Goal: Answer question/provide support

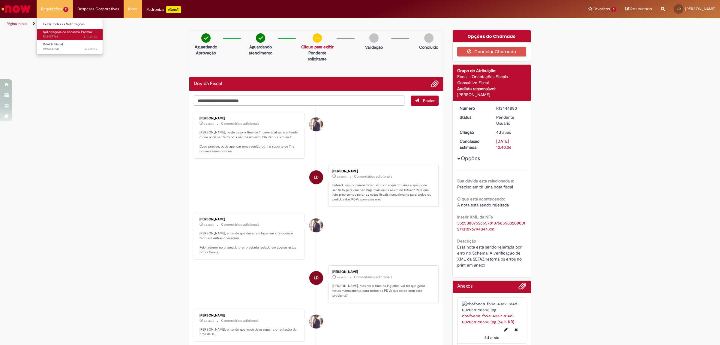
click at [58, 37] on span "21h atrás 21 horas atrás R13457761" at bounding box center [70, 36] width 54 height 5
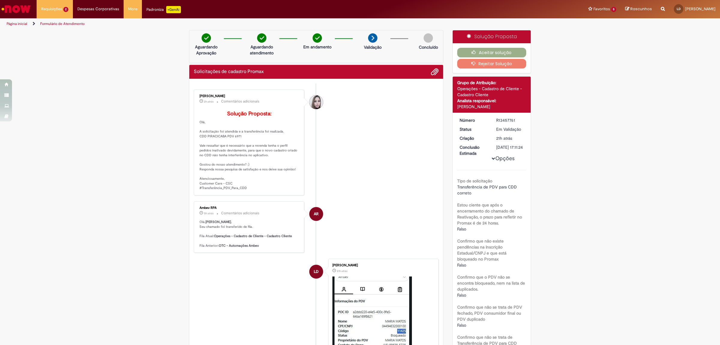
click at [236, 143] on p "Solução Proposta: [GEOGRAPHIC_DATA], A solicitação foi atendida e a transferênc…" at bounding box center [250, 151] width 100 height 80
click at [236, 144] on p "Solução Proposta: [GEOGRAPHIC_DATA], A solicitação foi atendida e a transferênc…" at bounding box center [250, 151] width 100 height 80
copy p "6971"
click at [494, 50] on button "Aceitar solução" at bounding box center [491, 53] width 69 height 10
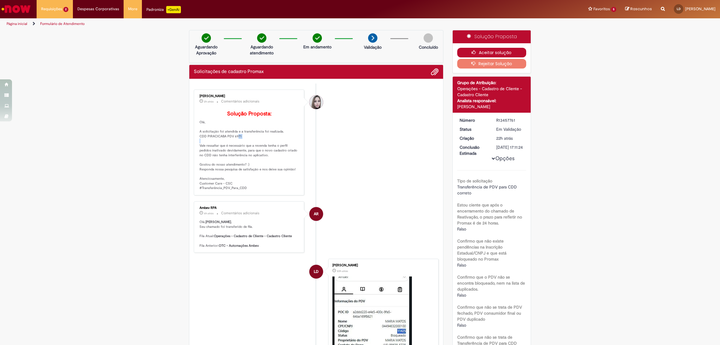
click at [465, 54] on button "Aceitar solução" at bounding box center [491, 53] width 69 height 10
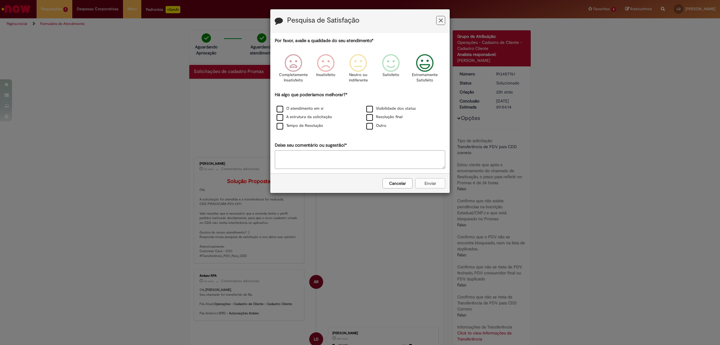
click at [423, 59] on icon "Feedback" at bounding box center [425, 63] width 23 height 18
click at [297, 119] on label "A estrutura da solicitação" at bounding box center [305, 117] width 56 height 6
click at [429, 184] on button "Enviar" at bounding box center [430, 183] width 30 height 10
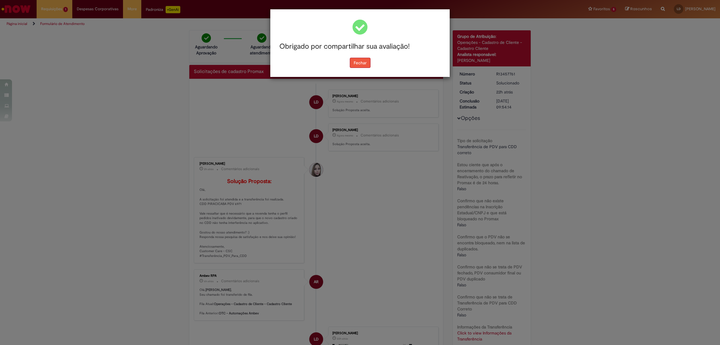
click at [353, 60] on button "Fechar" at bounding box center [360, 63] width 21 height 10
